Goal: Task Accomplishment & Management: Use online tool/utility

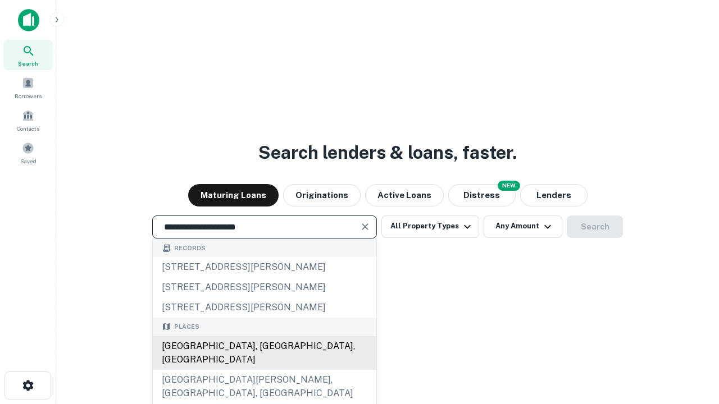
click at [264, 370] on div "[GEOGRAPHIC_DATA], [GEOGRAPHIC_DATA], [GEOGRAPHIC_DATA]" at bounding box center [264, 353] width 223 height 34
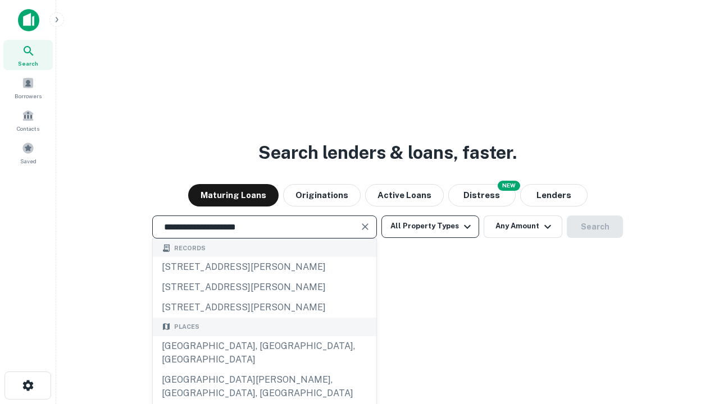
type input "**********"
click at [430, 226] on button "All Property Types" at bounding box center [430, 227] width 98 height 22
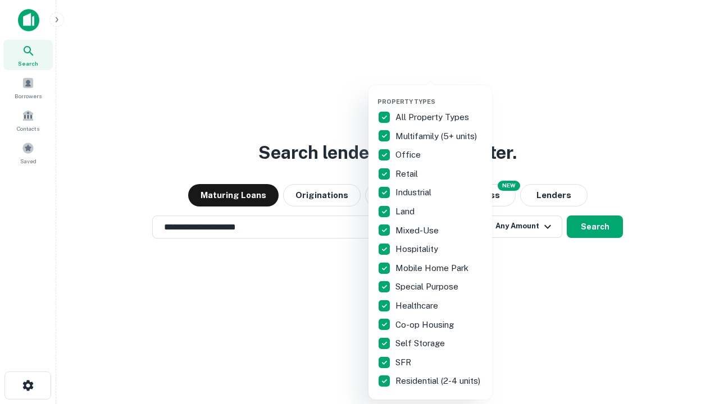
click at [439, 94] on button "button" at bounding box center [439, 94] width 124 height 1
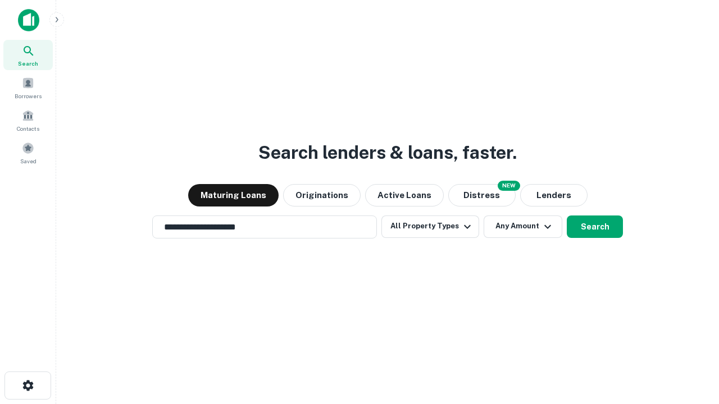
scroll to position [7, 135]
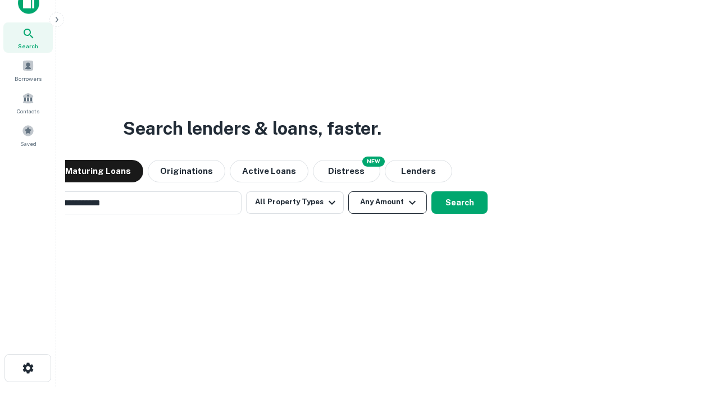
click at [348, 191] on button "Any Amount" at bounding box center [387, 202] width 79 height 22
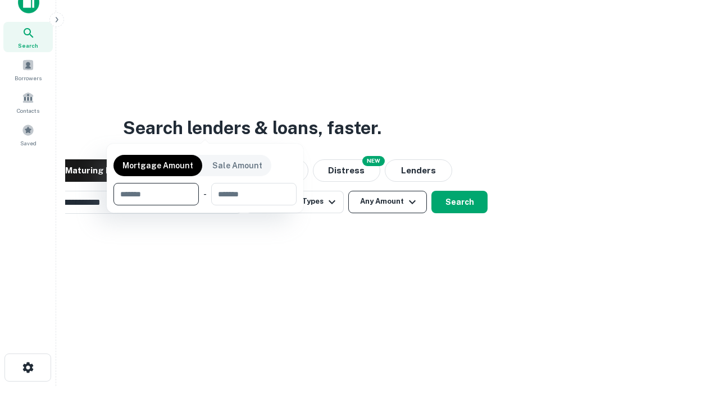
scroll to position [81, 318]
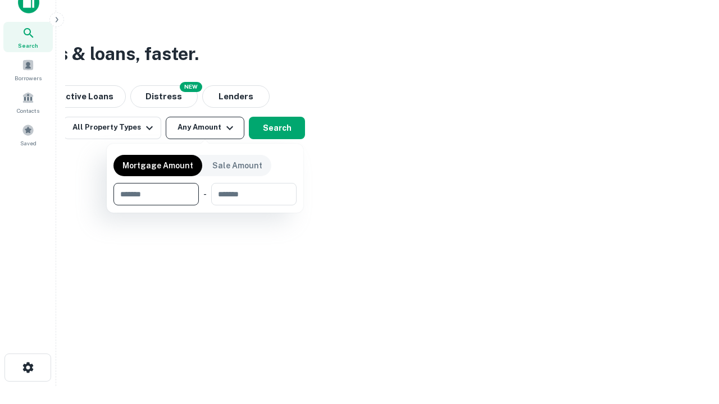
type input "*******"
click at [205, 205] on button "button" at bounding box center [204, 205] width 183 height 1
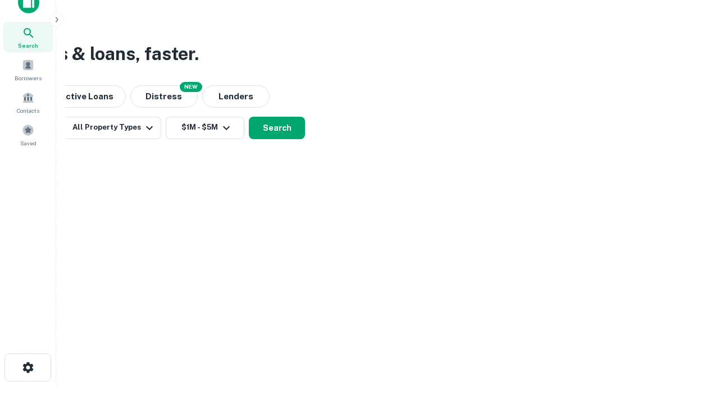
scroll to position [7, 207]
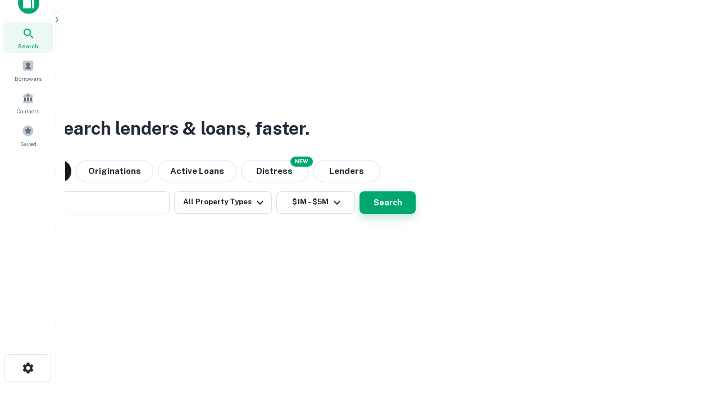
click at [359, 191] on button "Search" at bounding box center [387, 202] width 56 height 22
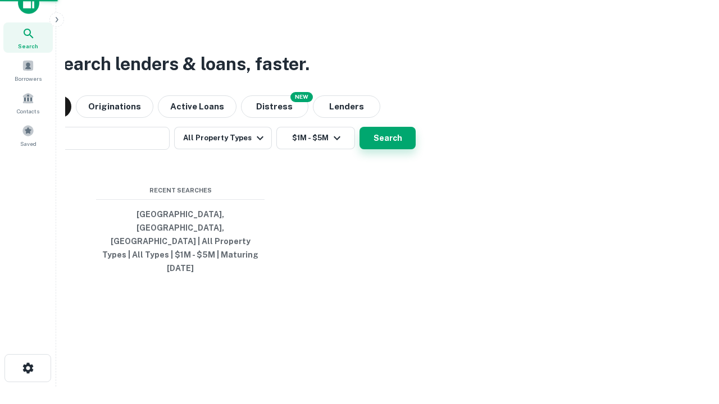
scroll to position [30, 318]
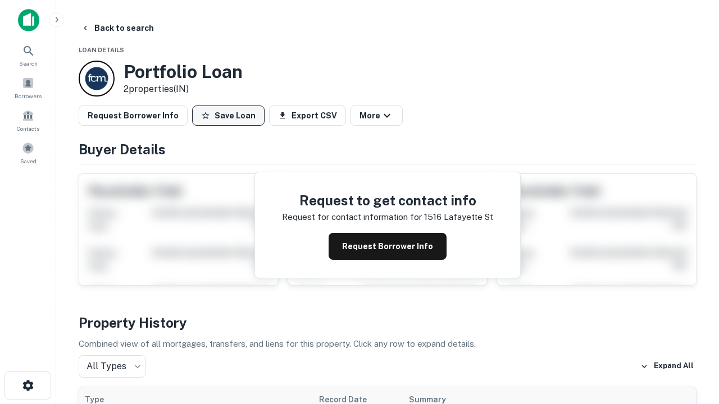
click at [228, 116] on button "Save Loan" at bounding box center [228, 116] width 72 height 20
click at [231, 116] on button "Save Loan" at bounding box center [228, 116] width 72 height 20
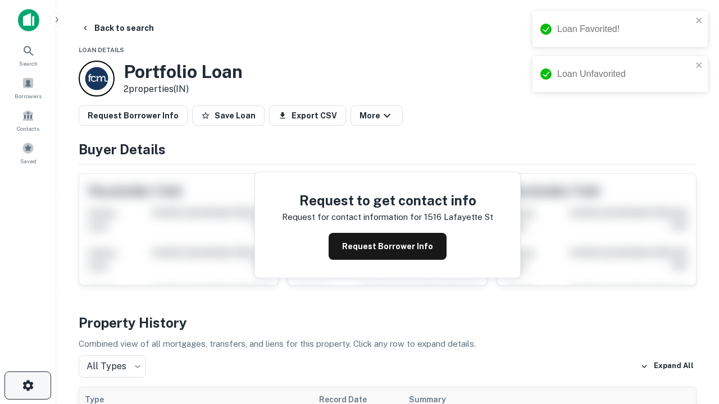
click at [28, 386] on icon "button" at bounding box center [27, 385] width 13 height 13
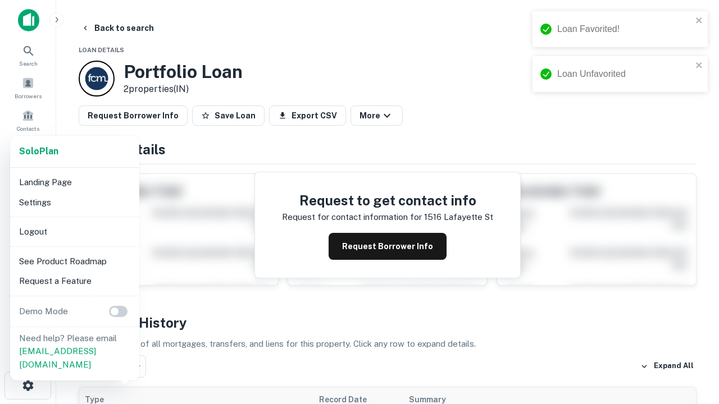
click at [74, 231] on li "Logout" at bounding box center [75, 232] width 120 height 20
